Goal: Find specific page/section: Find specific page/section

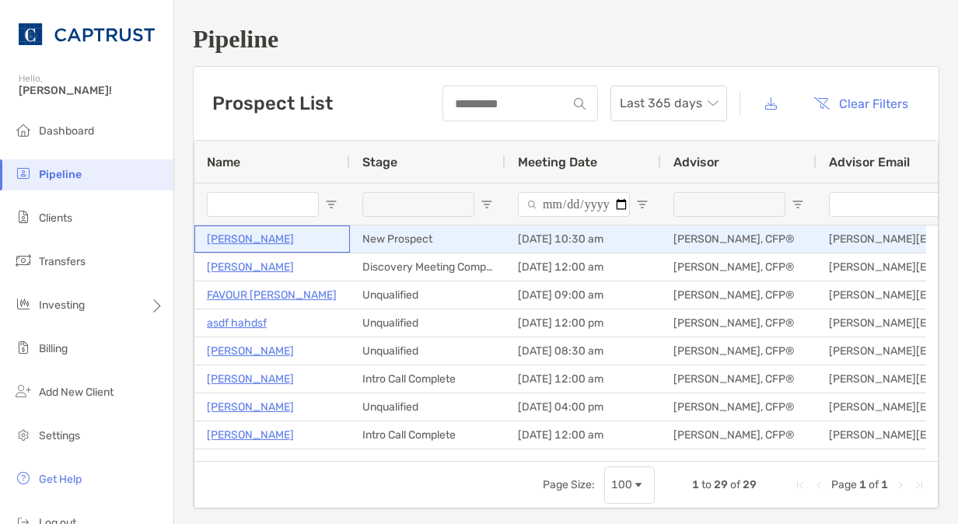
click at [264, 243] on p "[PERSON_NAME]" at bounding box center [250, 238] width 87 height 19
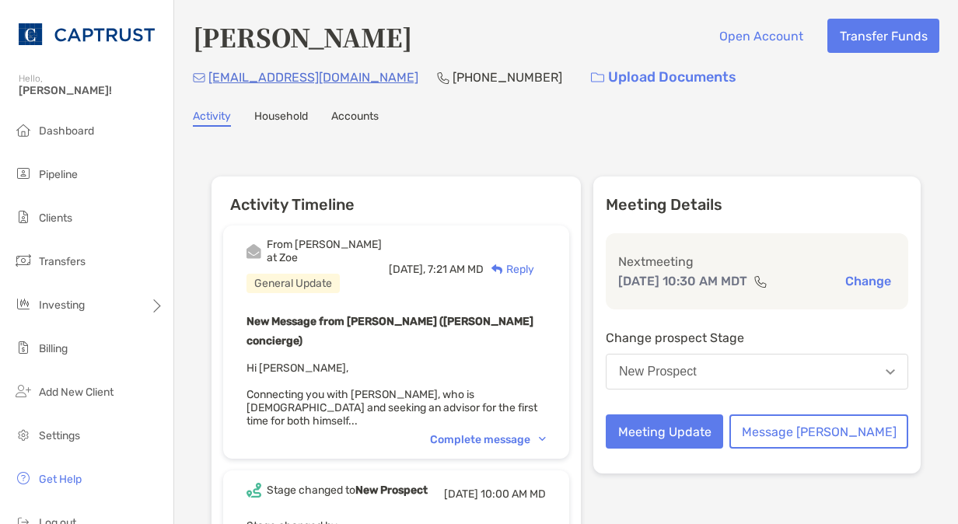
click at [513, 433] on div "Complete message" at bounding box center [488, 439] width 116 height 13
